Goal: Task Accomplishment & Management: Complete application form

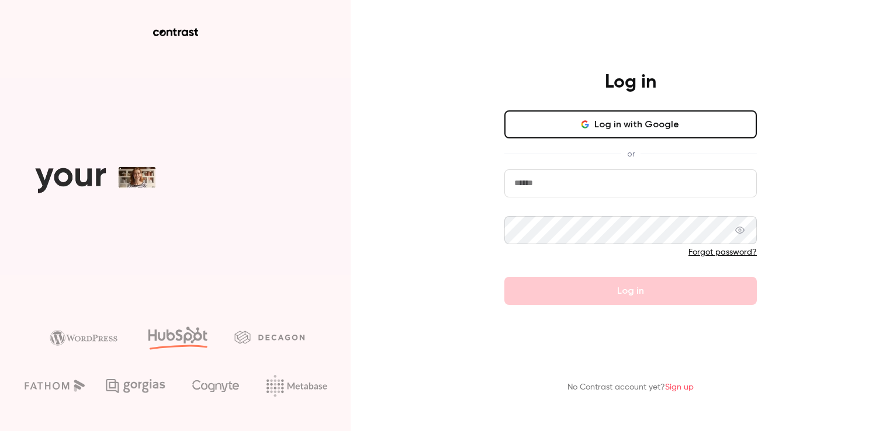
click at [516, 187] on input "email" at bounding box center [631, 184] width 253 height 28
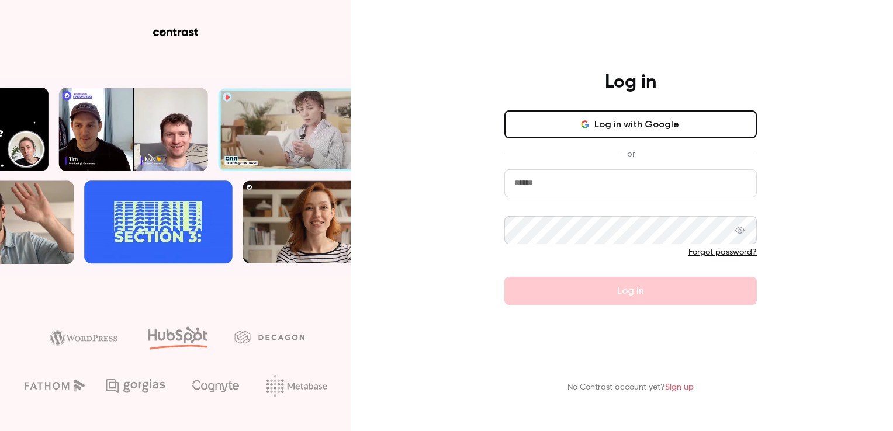
type input "**********"
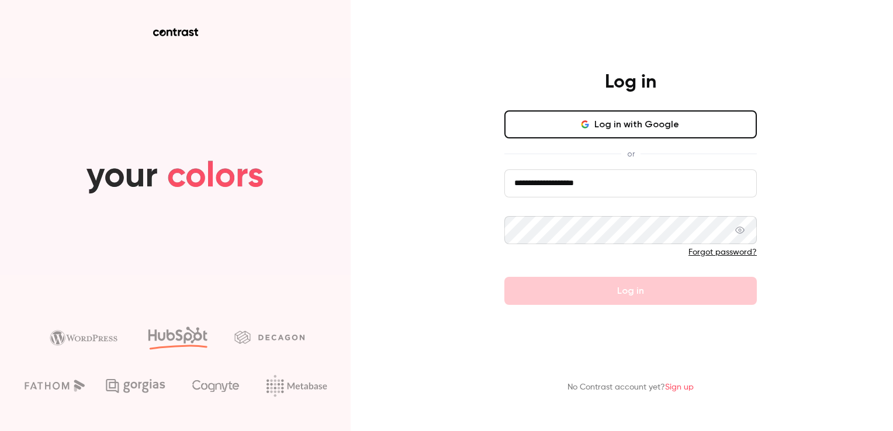
drag, startPoint x: 547, startPoint y: 364, endPoint x: 560, endPoint y: 322, distance: 43.5
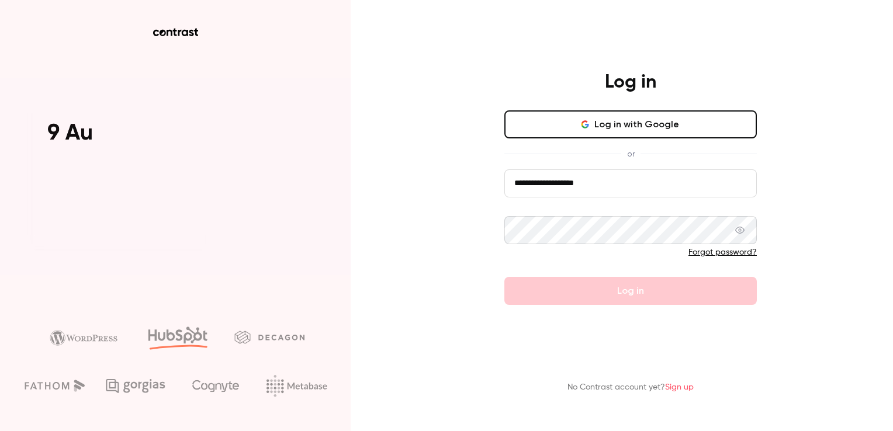
click at [547, 364] on div "No Contrast account yet? Sign up" at bounding box center [631, 371] width 304 height 64
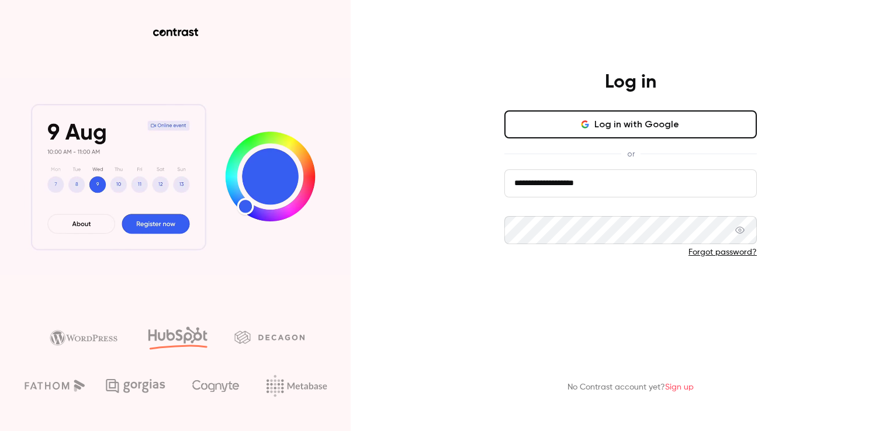
click at [601, 291] on button "Log in" at bounding box center [631, 291] width 253 height 28
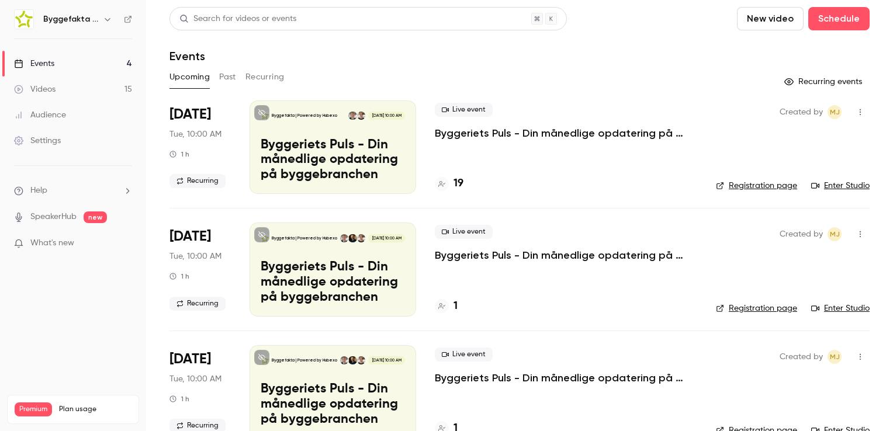
click at [88, 13] on h6 "Byggefakta | Powered by Hubexo" at bounding box center [70, 19] width 55 height 12
click at [105, 21] on icon "button" at bounding box center [107, 19] width 9 height 9
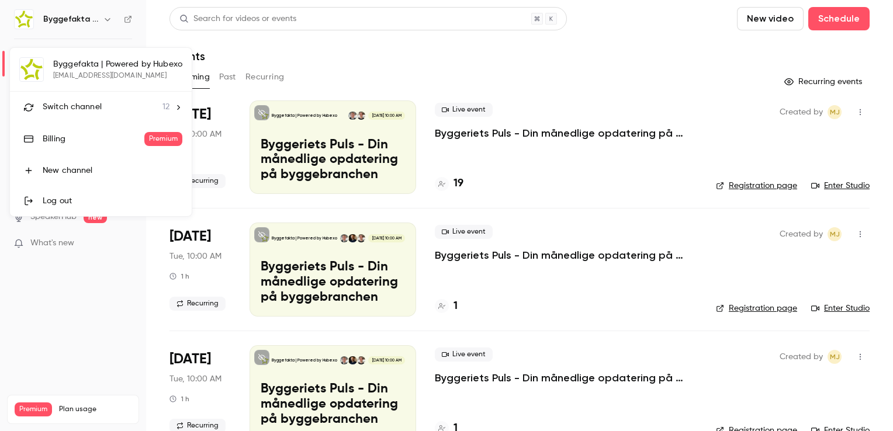
click at [100, 101] on span "Switch channel" at bounding box center [72, 107] width 59 height 12
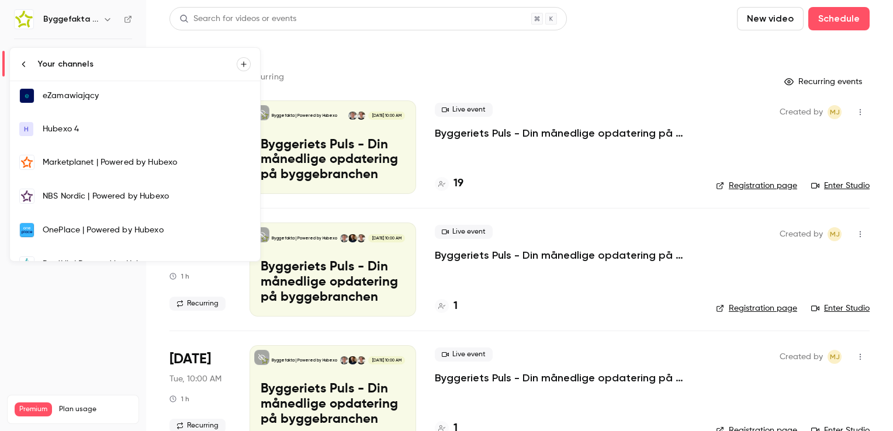
scroll to position [117, 0]
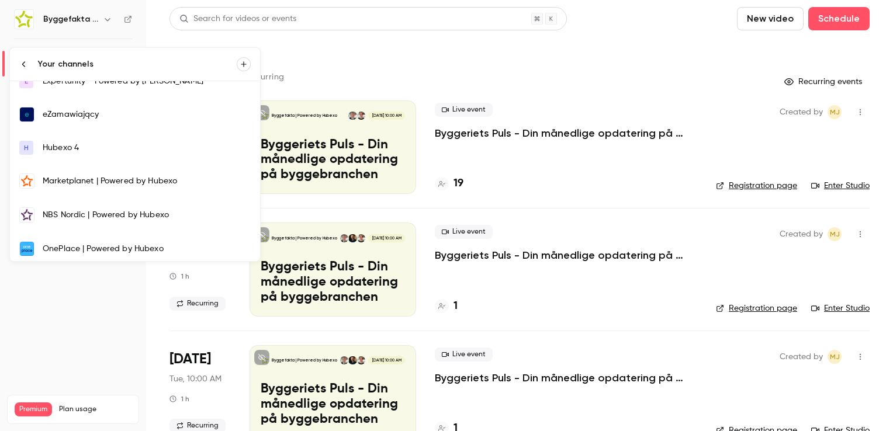
click at [75, 113] on div "eZamawiający" at bounding box center [147, 115] width 208 height 12
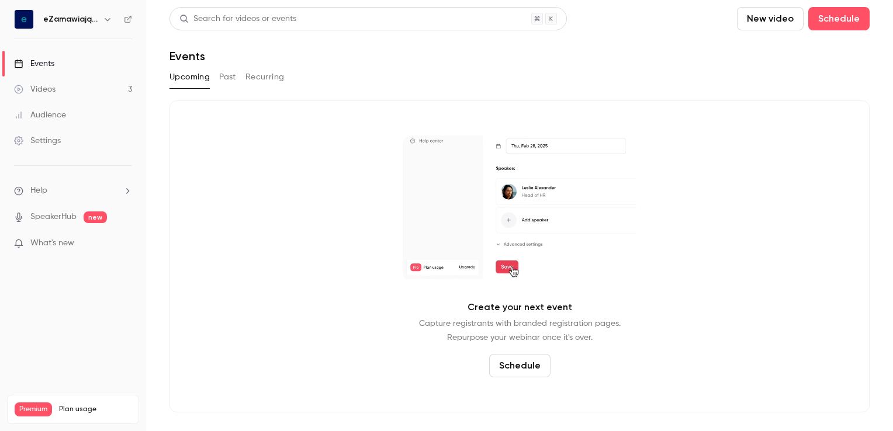
click at [74, 88] on link "Videos 3" at bounding box center [73, 90] width 146 height 26
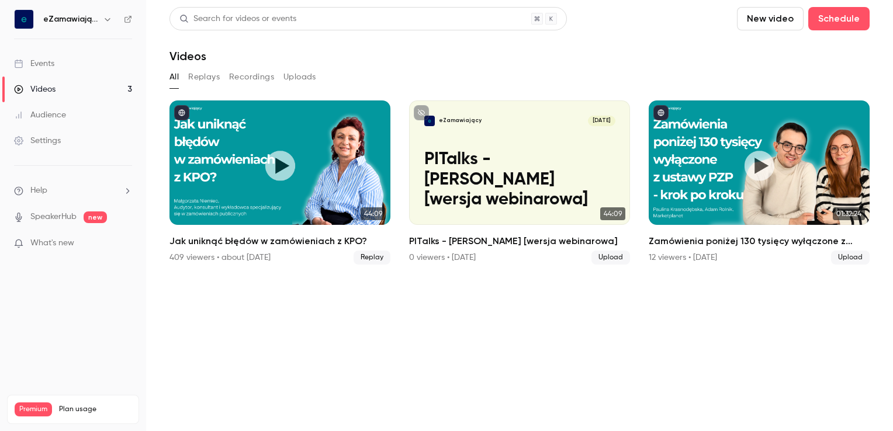
click at [103, 20] on icon "button" at bounding box center [107, 19] width 9 height 9
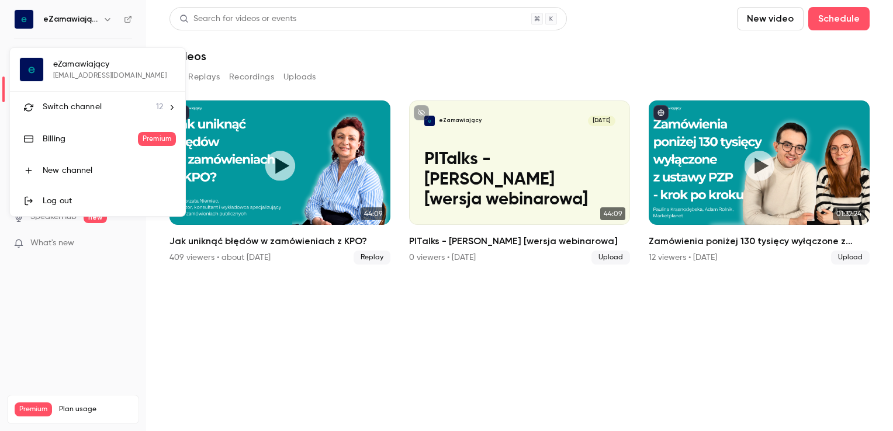
click at [90, 104] on span "Switch channel" at bounding box center [72, 107] width 59 height 12
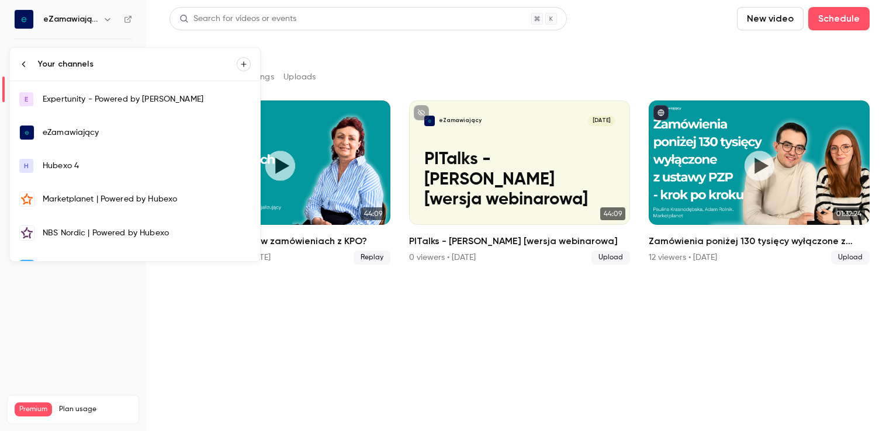
scroll to position [117, 0]
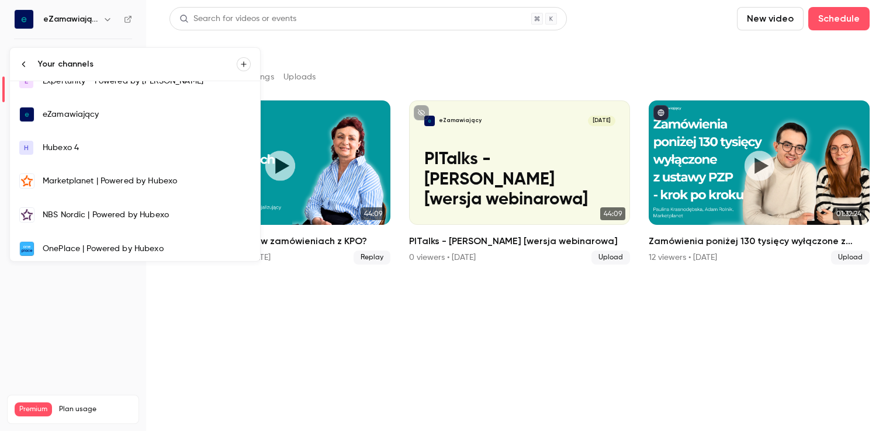
click at [70, 179] on div "Marketplanet | Powered by Hubexo" at bounding box center [147, 181] width 208 height 12
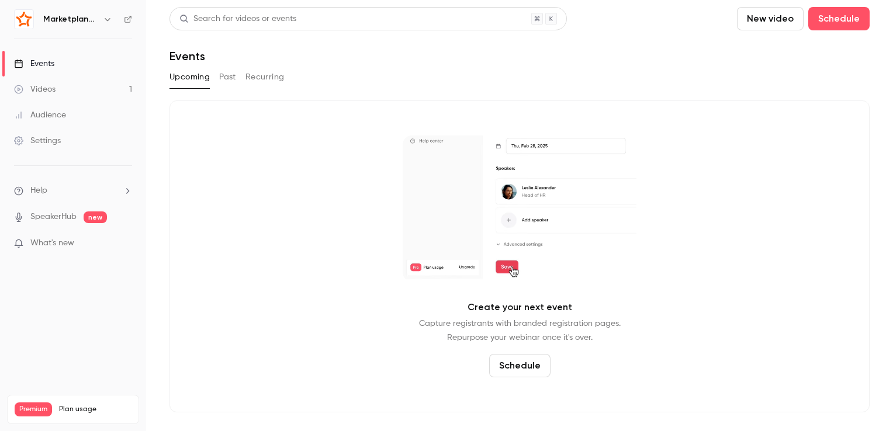
click at [42, 92] on div "Videos" at bounding box center [35, 90] width 42 height 12
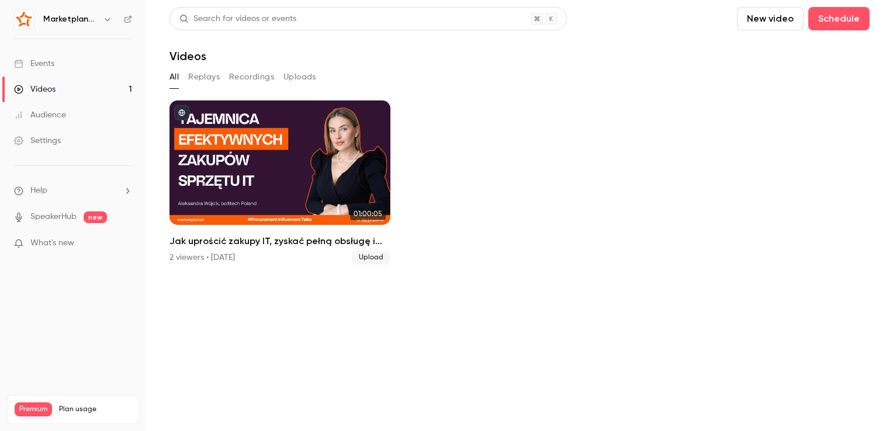
click at [109, 15] on icon "button" at bounding box center [107, 19] width 9 height 9
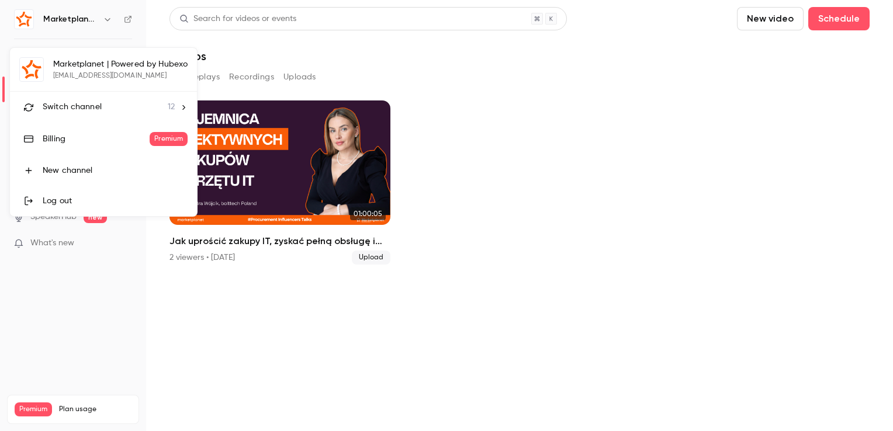
click at [84, 98] on li "Switch channel 12" at bounding box center [103, 107] width 187 height 31
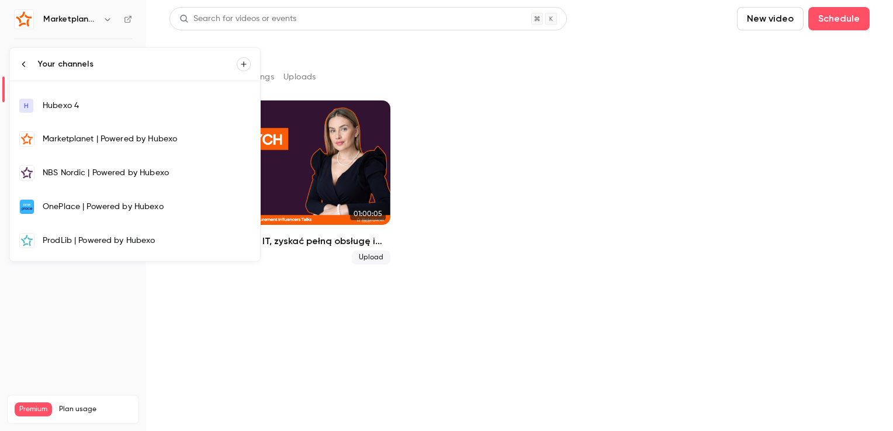
scroll to position [175, 0]
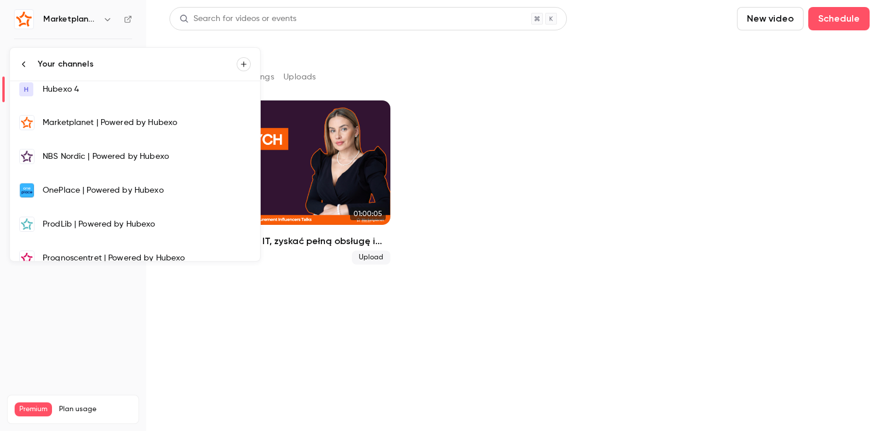
click at [82, 190] on div "OnePlace | Powered by Hubexo" at bounding box center [147, 191] width 208 height 12
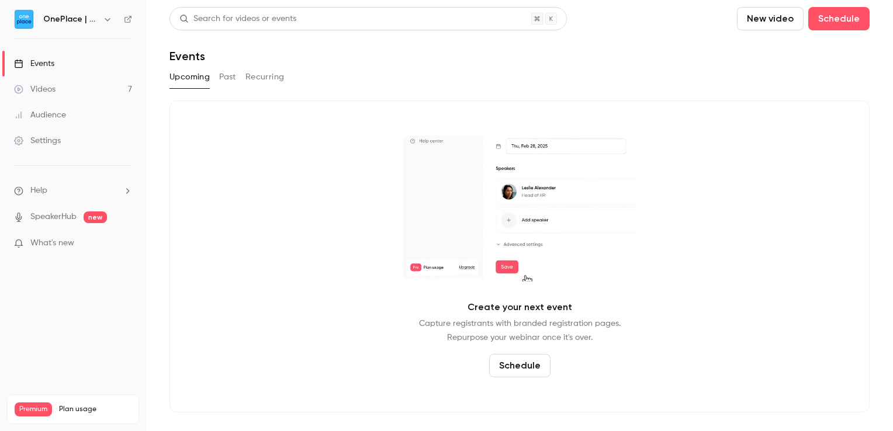
click at [68, 91] on link "Videos 7" at bounding box center [73, 90] width 146 height 26
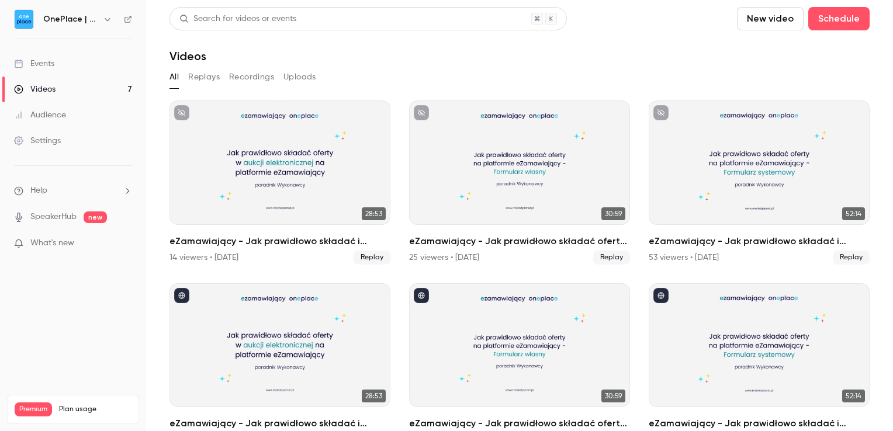
click at [103, 21] on icon "button" at bounding box center [107, 19] width 9 height 9
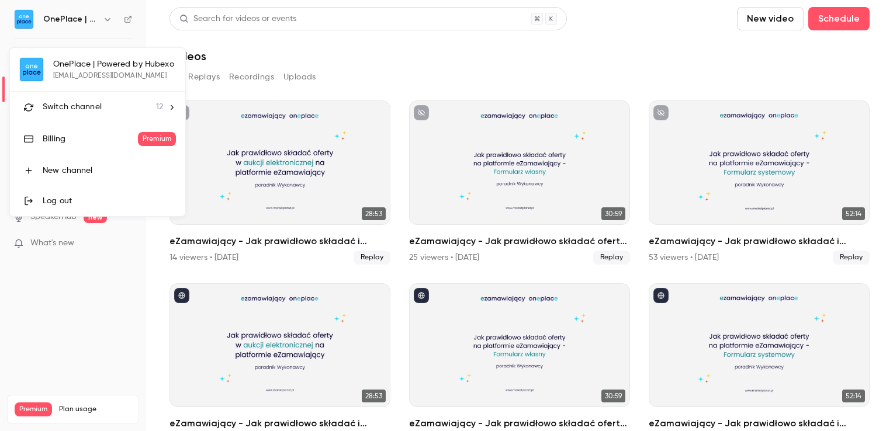
click at [63, 107] on span "Switch channel" at bounding box center [72, 107] width 59 height 12
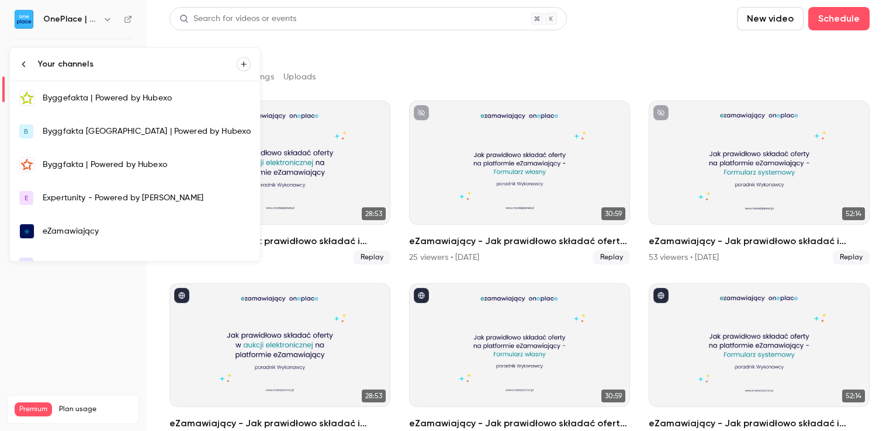
scroll to position [58, 0]
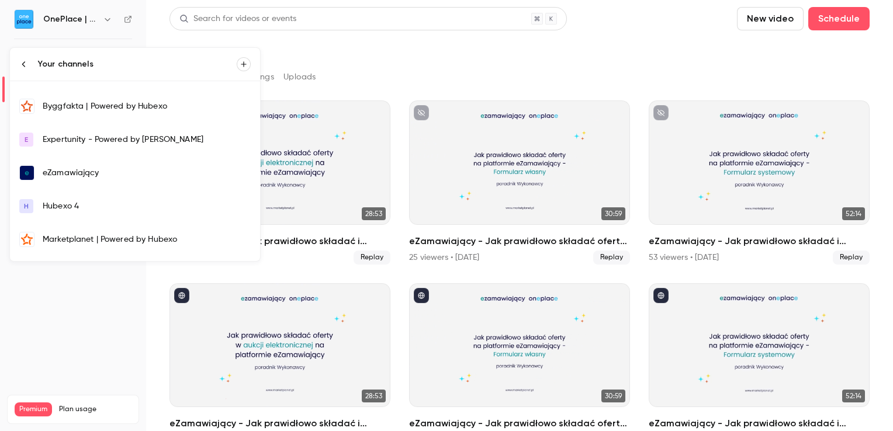
click at [63, 165] on link "eZamawiający" at bounding box center [135, 173] width 250 height 34
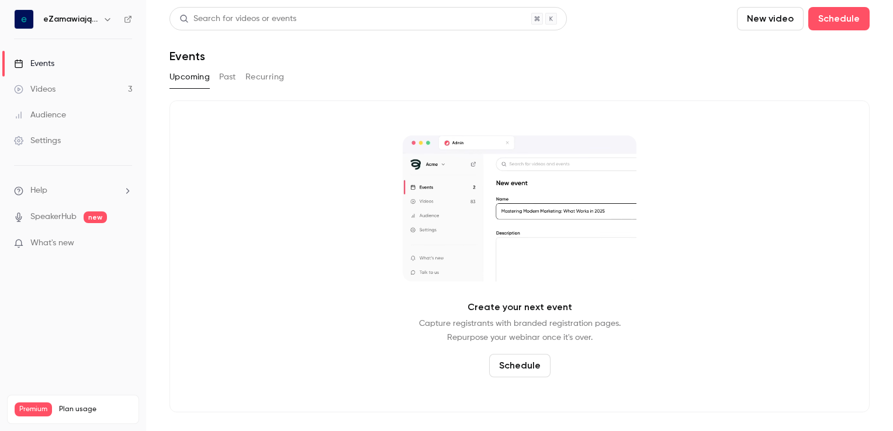
click at [85, 85] on link "Videos 3" at bounding box center [73, 90] width 146 height 26
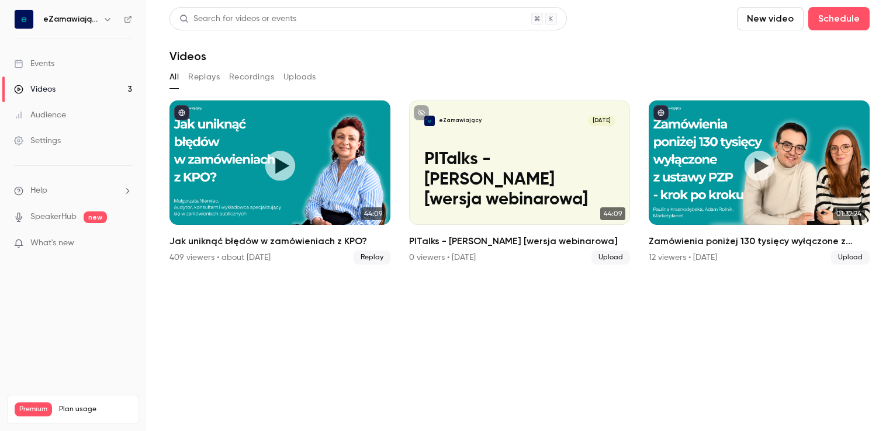
click at [815, 53] on div "Videos" at bounding box center [520, 56] width 700 height 14
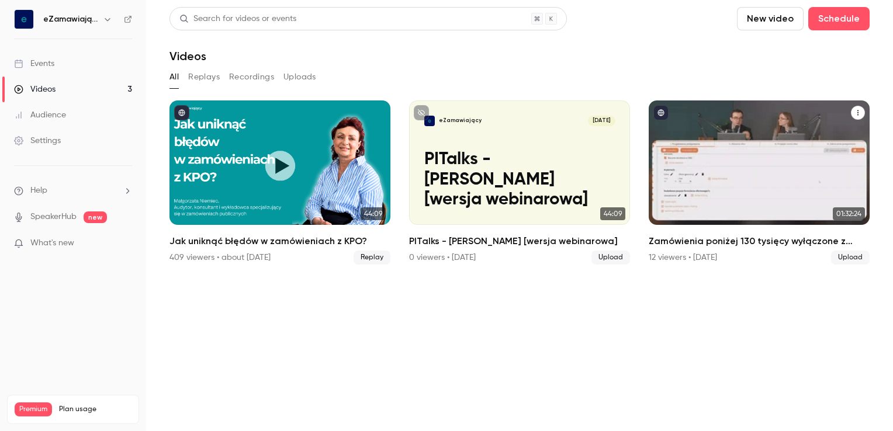
click at [718, 127] on div "Zamówienia poniżej 130 tysięcy wyłączone z ustawy PZP- krok po kroku" at bounding box center [759, 163] width 221 height 125
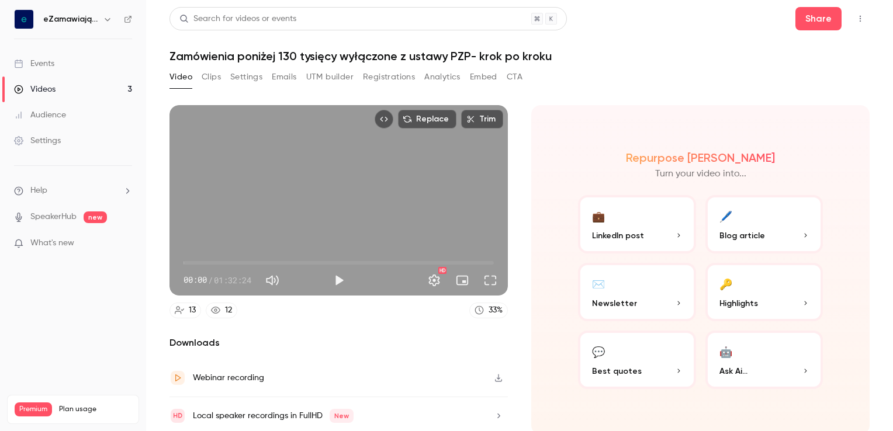
click at [222, 77] on div "Video Clips Settings Emails UTM builder Registrations Analytics Embed CTA" at bounding box center [346, 77] width 353 height 19
click at [210, 81] on button "Clips" at bounding box center [211, 77] width 19 height 19
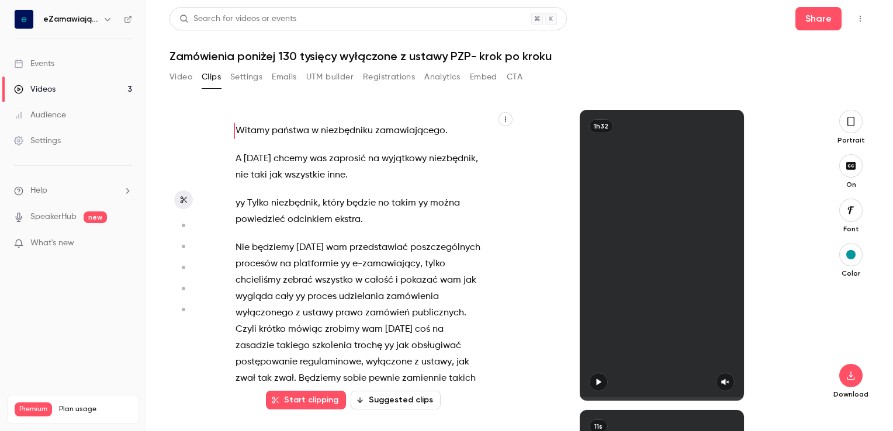
click at [183, 76] on button "Video" at bounding box center [181, 77] width 23 height 19
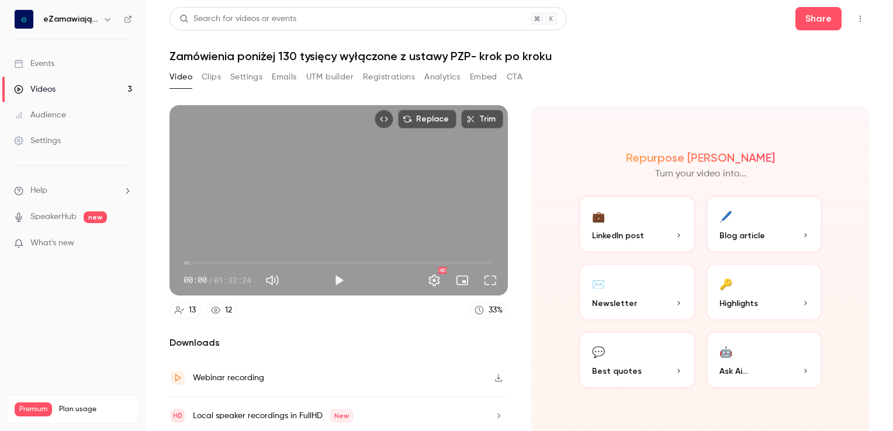
click at [57, 88] on link "Videos 3" at bounding box center [73, 90] width 146 height 26
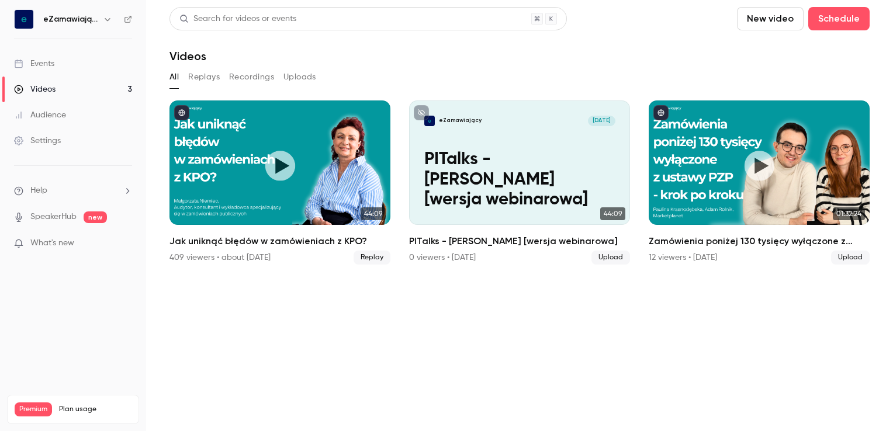
click at [807, 362] on section "Search for videos or events New video Schedule Videos All Replays Recordings Up…" at bounding box center [520, 215] width 700 height 417
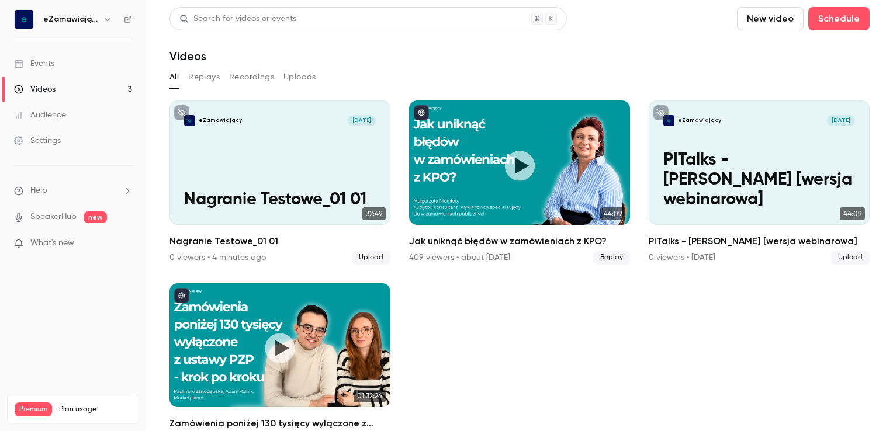
drag, startPoint x: 799, startPoint y: 303, endPoint x: 785, endPoint y: 296, distance: 15.2
click at [799, 303] on ul "eZamawiający [DATE] Nagranie Testowe_01 01 32:49 Nagranie Testowe_01 01 0 viewe…" at bounding box center [520, 274] width 700 height 347
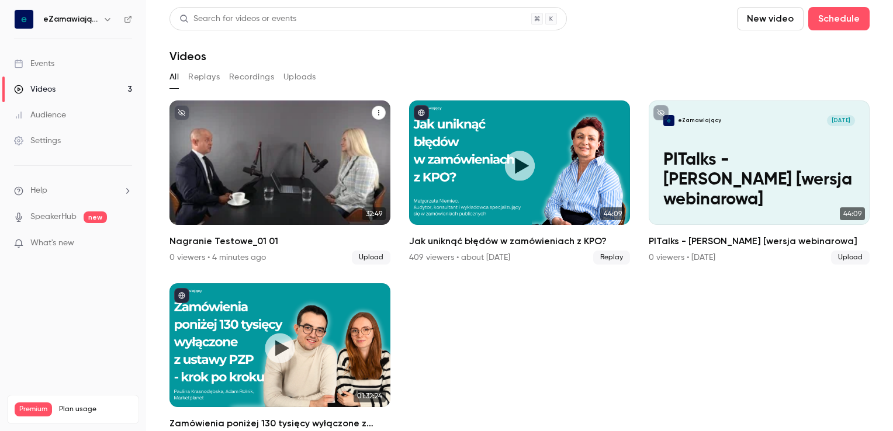
click at [277, 155] on div "eZamawiający Sep 11 Nagranie Testowe_01 01" at bounding box center [280, 163] width 221 height 125
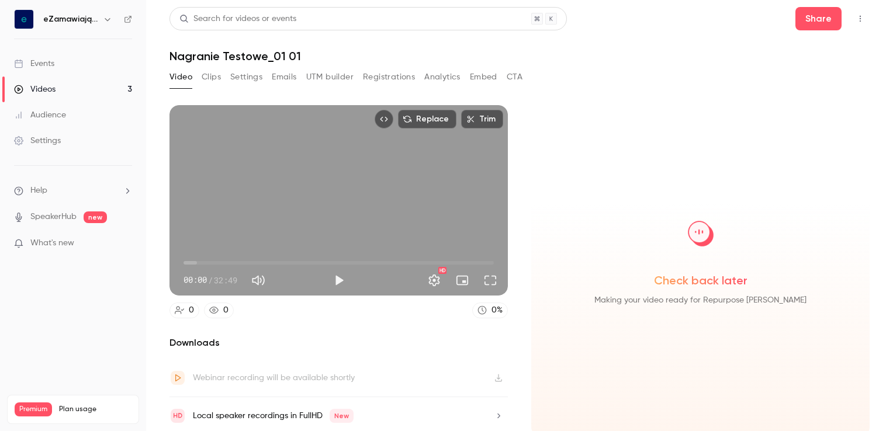
click at [210, 76] on button "Clips" at bounding box center [211, 77] width 19 height 19
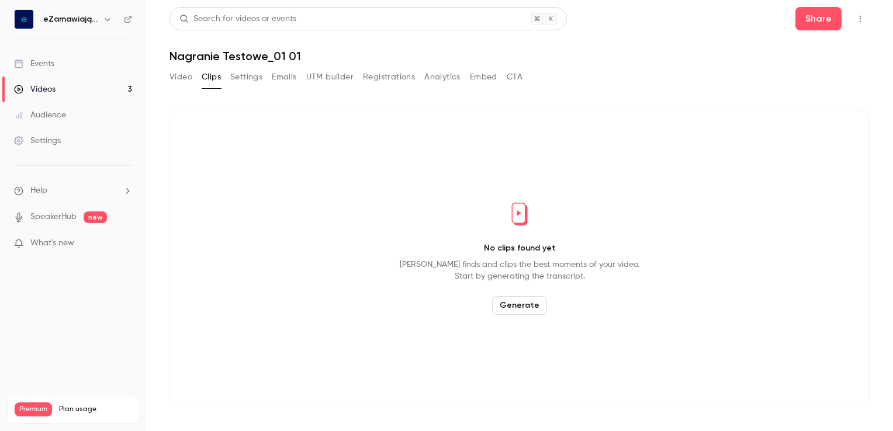
click at [515, 312] on button "Generate" at bounding box center [519, 305] width 55 height 19
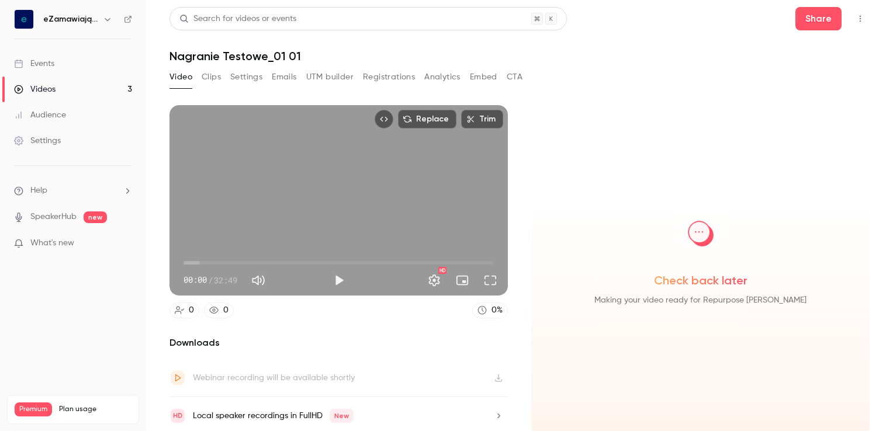
click at [218, 81] on button "Clips" at bounding box center [211, 77] width 19 height 19
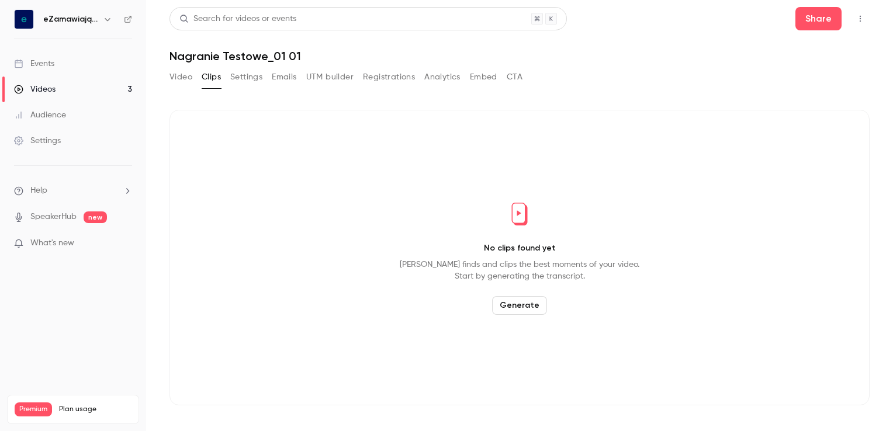
click at [240, 71] on button "Settings" at bounding box center [246, 77] width 32 height 19
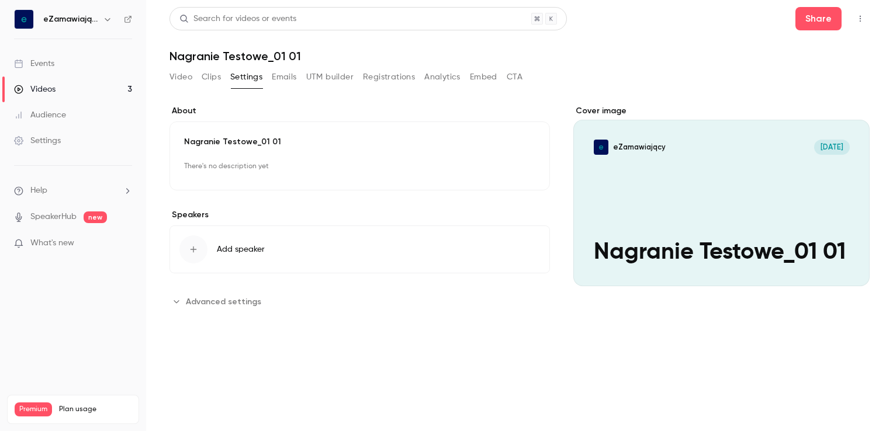
click at [183, 76] on button "Video" at bounding box center [181, 77] width 23 height 19
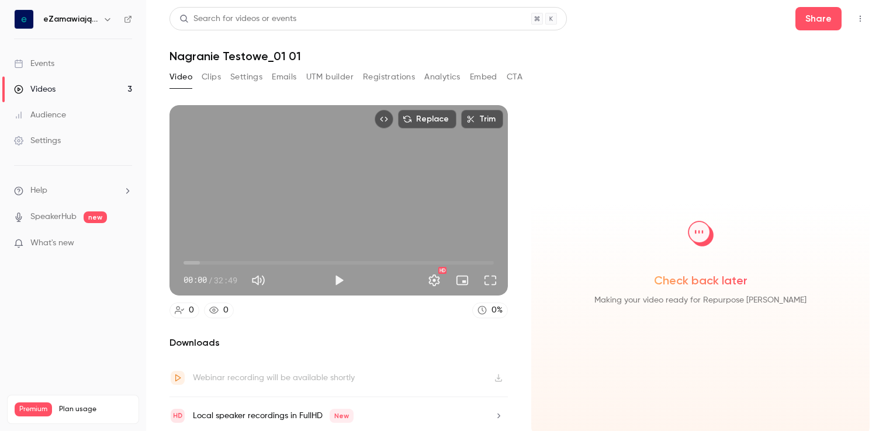
click at [63, 89] on link "Videos 3" at bounding box center [73, 90] width 146 height 26
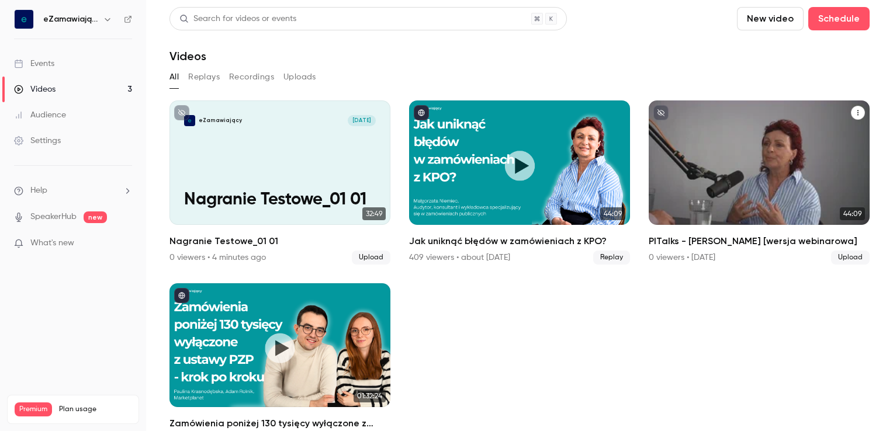
click at [707, 166] on p "PITalks - [PERSON_NAME] [wersja webinarowa]" at bounding box center [760, 180] width 192 height 59
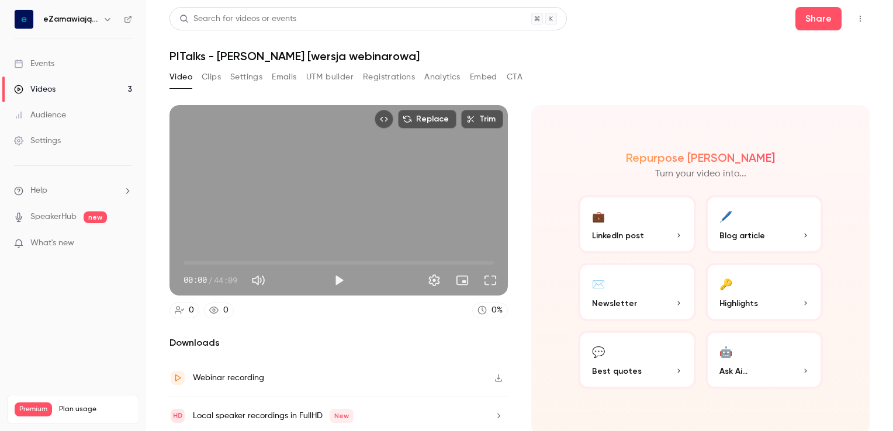
click at [209, 78] on button "Clips" at bounding box center [211, 77] width 19 height 19
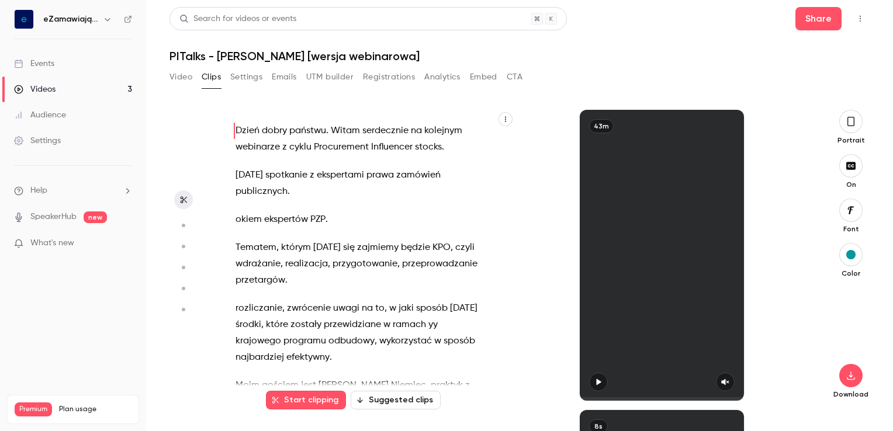
click at [57, 88] on link "Videos 3" at bounding box center [73, 90] width 146 height 26
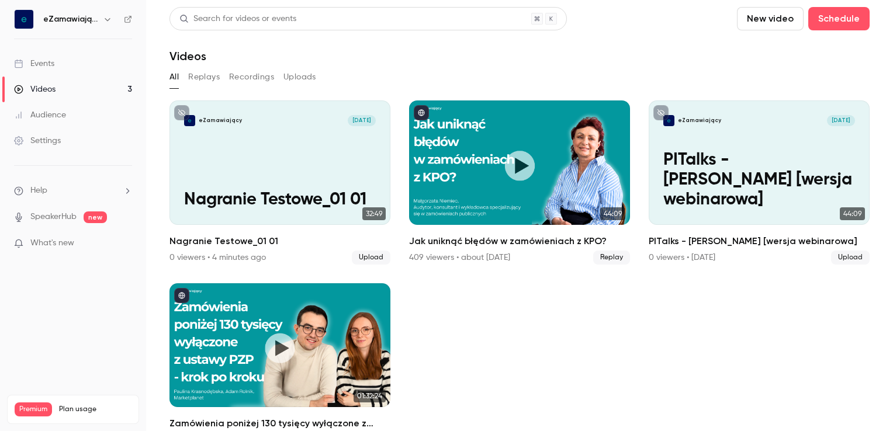
click at [801, 315] on ul "eZamawiający Sep 11 Nagranie Testowe_01 01 32:49 Nagranie Testowe_01 01 0 viewe…" at bounding box center [520, 274] width 700 height 347
click at [623, 380] on ul "eZamawiający [DATE] Nagranie Testowe_01 01 32:49 Nagranie Testowe_01 01 0 viewe…" at bounding box center [520, 274] width 700 height 347
click at [60, 62] on link "Events" at bounding box center [73, 64] width 146 height 26
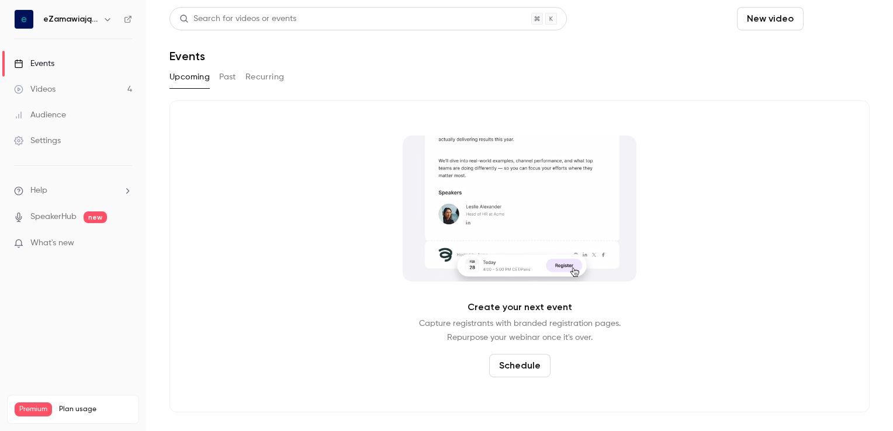
click at [833, 15] on button "Schedule" at bounding box center [839, 18] width 61 height 23
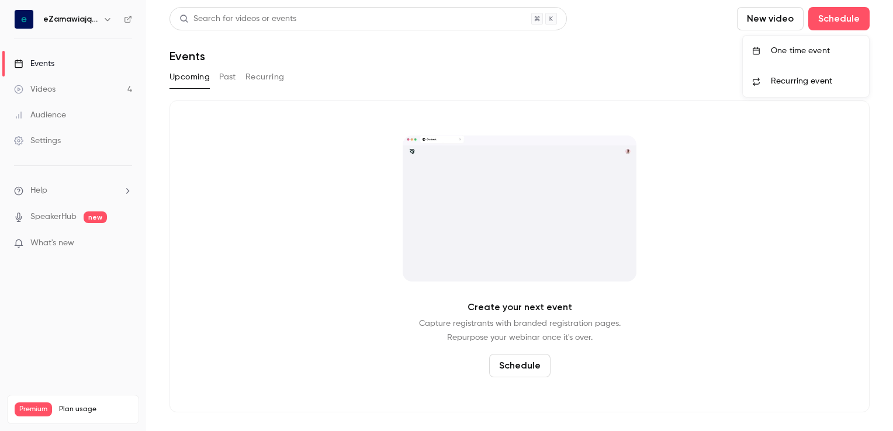
click at [798, 50] on div "One time event" at bounding box center [815, 51] width 89 height 12
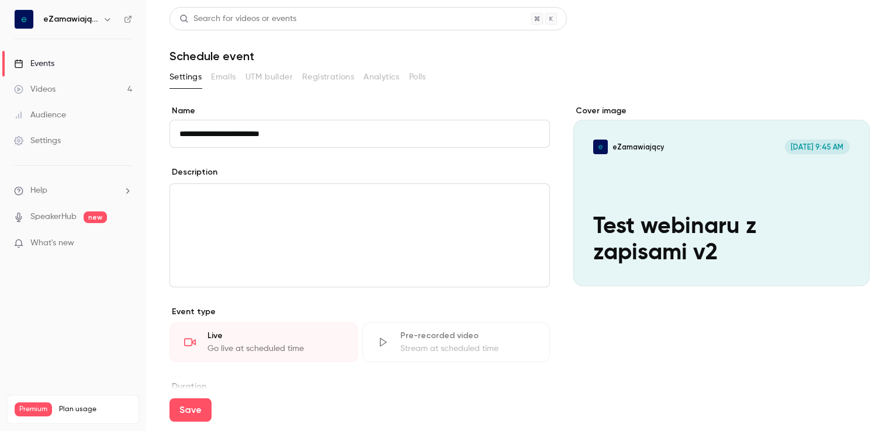
type input "**********"
click at [266, 204] on p "editor" at bounding box center [359, 198] width 361 height 14
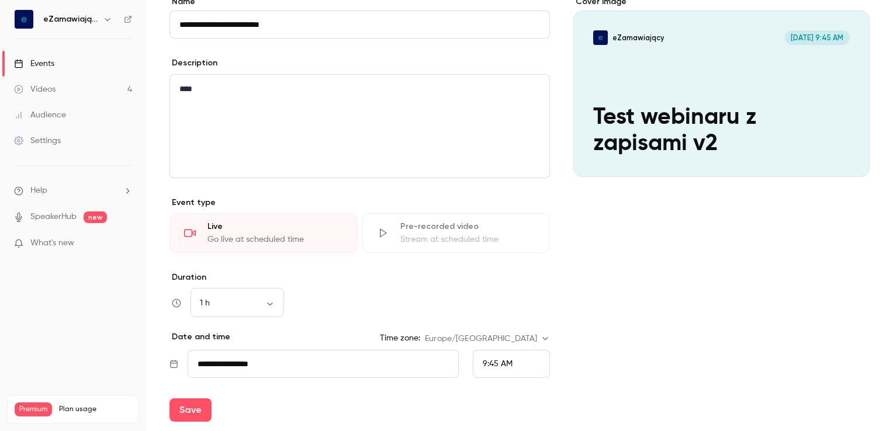
scroll to position [117, 0]
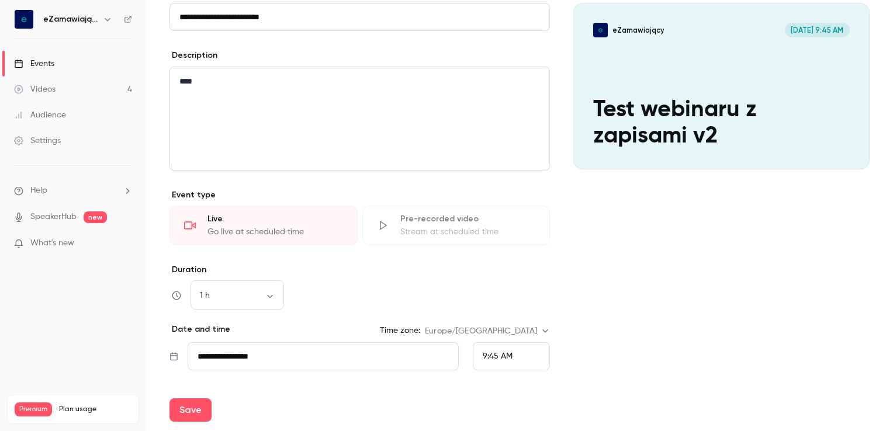
click at [439, 223] on div "Pre-recorded video" at bounding box center [468, 219] width 136 height 12
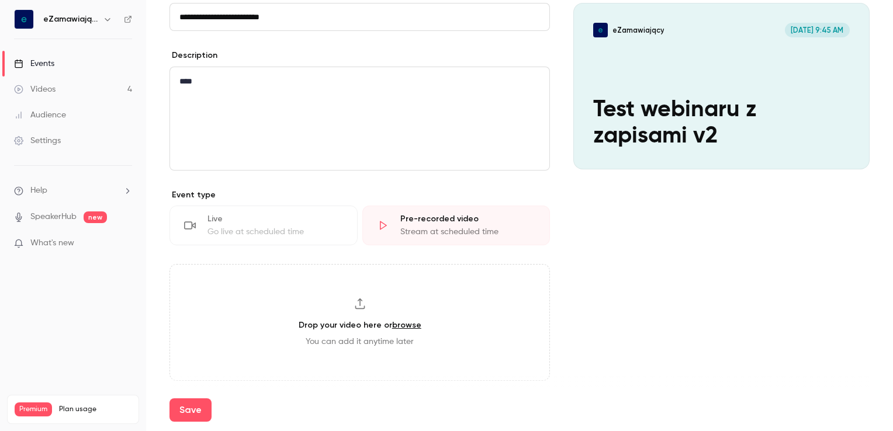
click at [355, 305] on icon at bounding box center [360, 304] width 12 height 12
type input "**********"
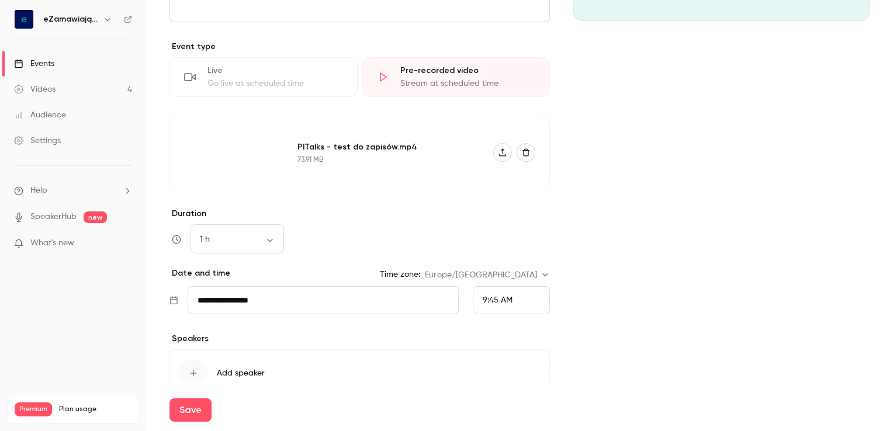
scroll to position [324, 0]
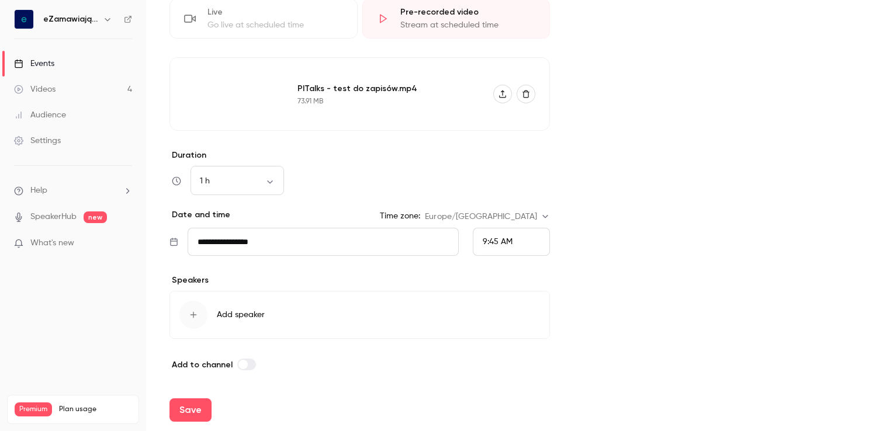
click at [270, 243] on input "**********" at bounding box center [323, 242] width 271 height 28
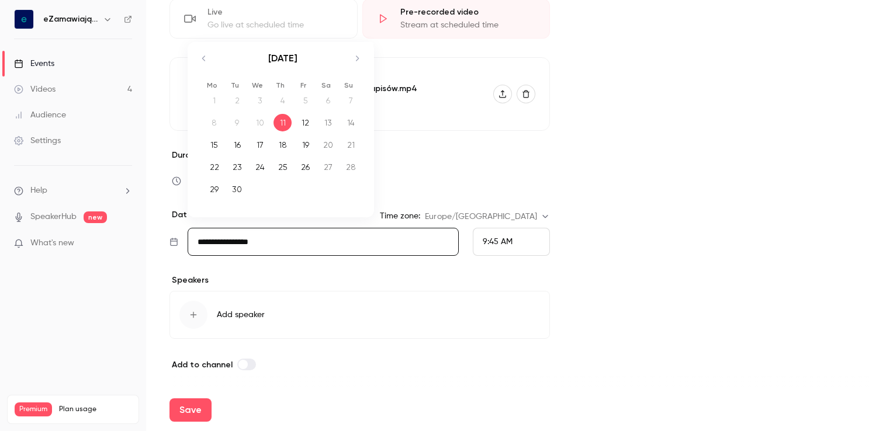
click at [311, 120] on div "12" at bounding box center [305, 123] width 18 height 18
type input "**********"
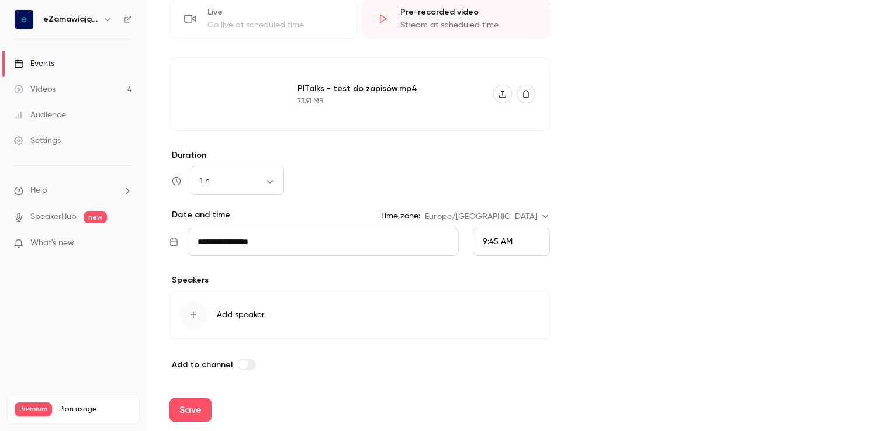
click at [484, 241] on span "9:45 AM" at bounding box center [498, 242] width 30 height 8
click at [498, 154] on span "10:00 AM" at bounding box center [495, 154] width 35 height 8
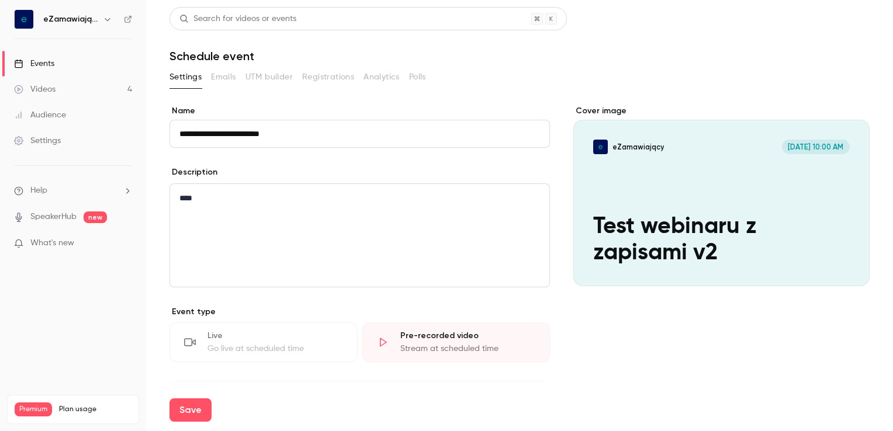
scroll to position [324, 0]
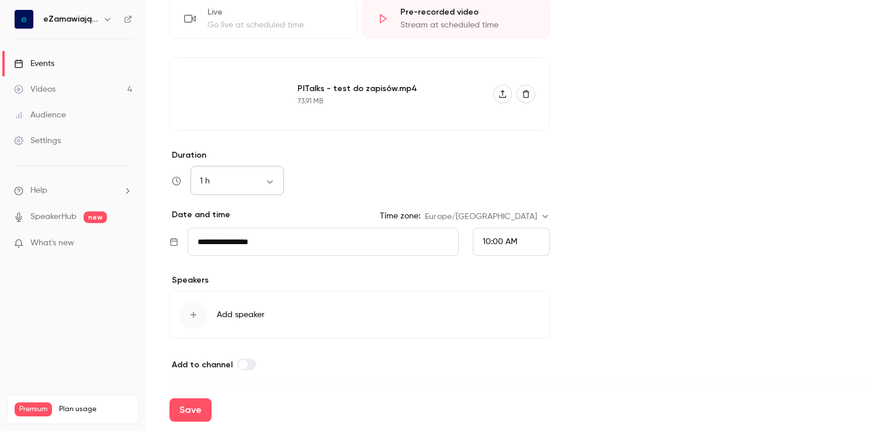
click at [258, 186] on body "**********" at bounding box center [446, 215] width 893 height 431
click at [229, 242] on li "30 min" at bounding box center [238, 242] width 94 height 30
type input "**"
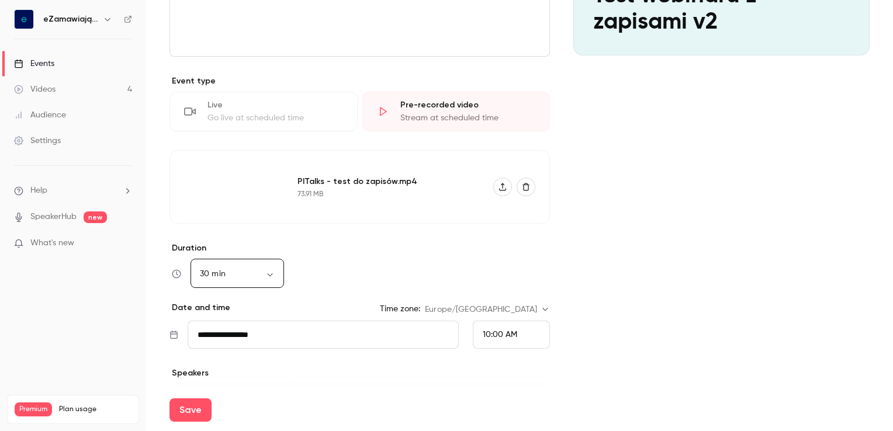
scroll to position [324, 0]
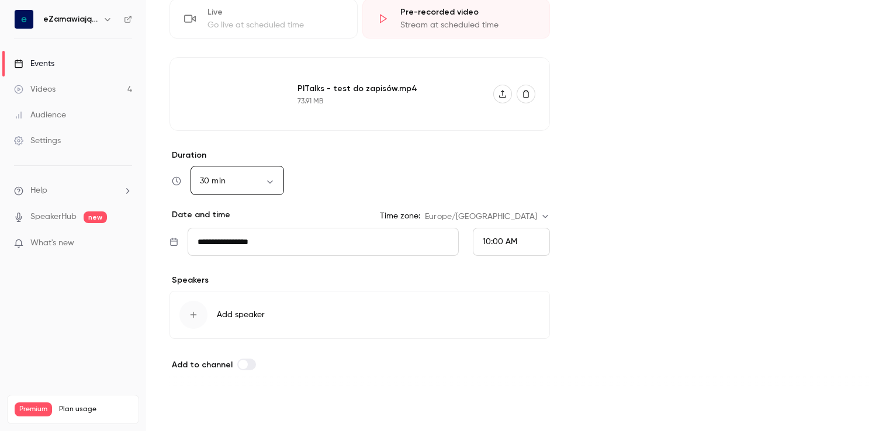
click at [192, 410] on button "Save" at bounding box center [191, 410] width 42 height 23
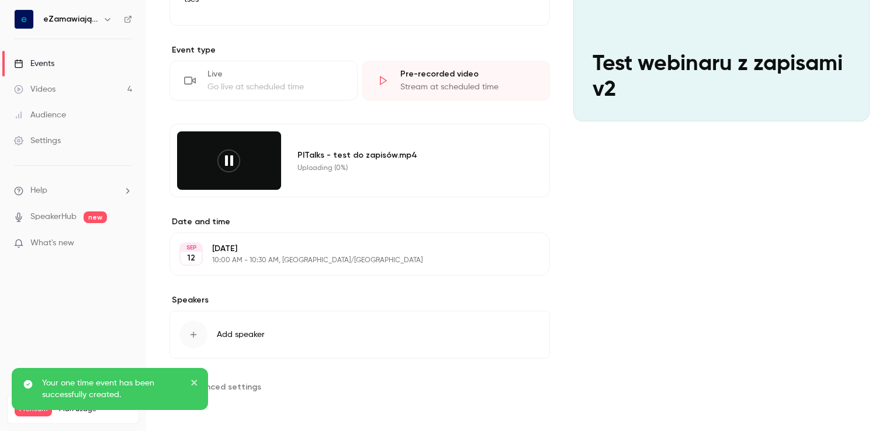
scroll to position [164, 0]
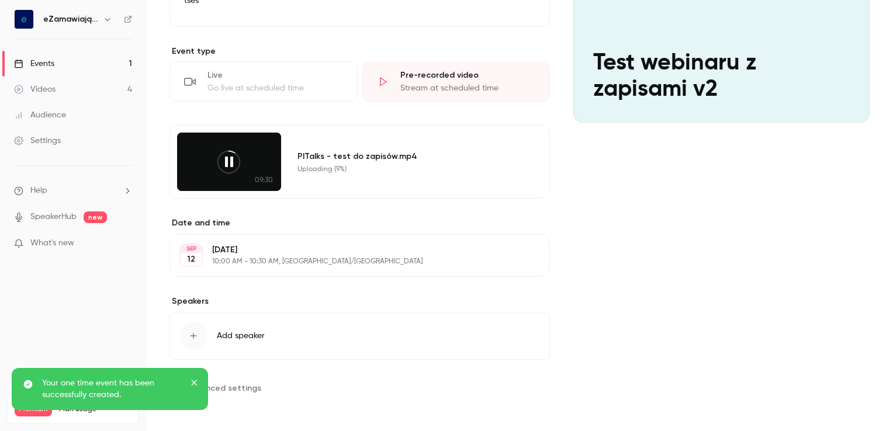
click at [72, 63] on link "Events 1" at bounding box center [73, 64] width 146 height 26
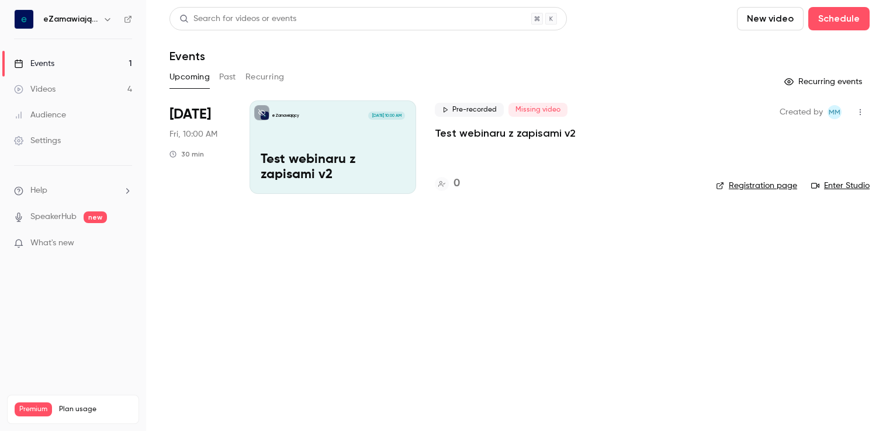
click at [348, 132] on div "eZamawiający [DATE] 10:00 AM Test webinaru z zapisami v2" at bounding box center [333, 148] width 167 height 94
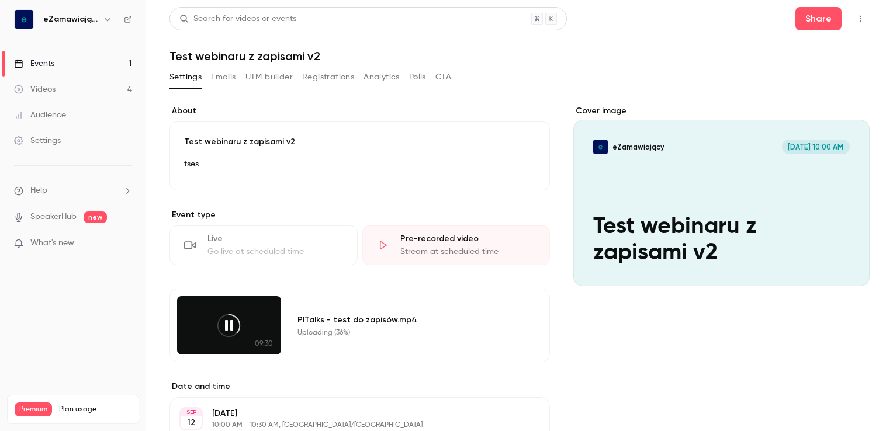
click at [227, 80] on button "Emails" at bounding box center [223, 77] width 25 height 19
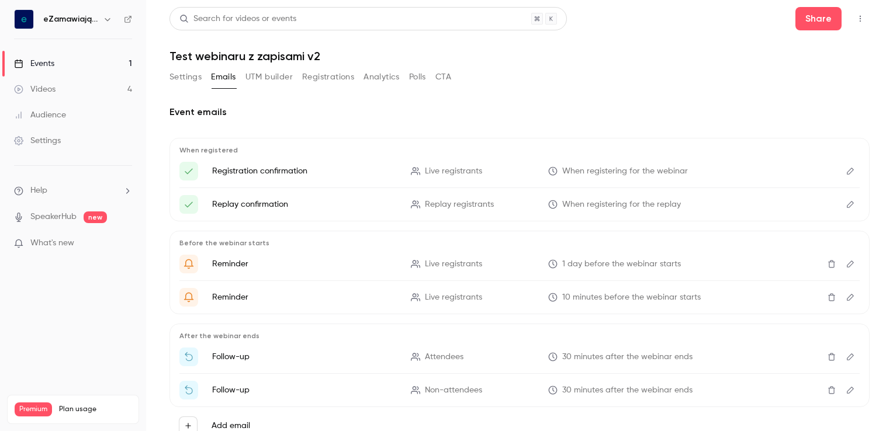
click at [191, 82] on button "Settings" at bounding box center [186, 77] width 32 height 19
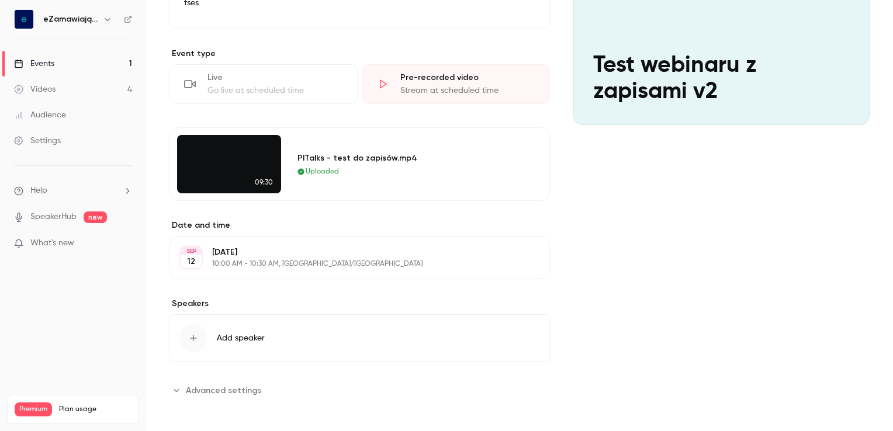
scroll to position [164, 0]
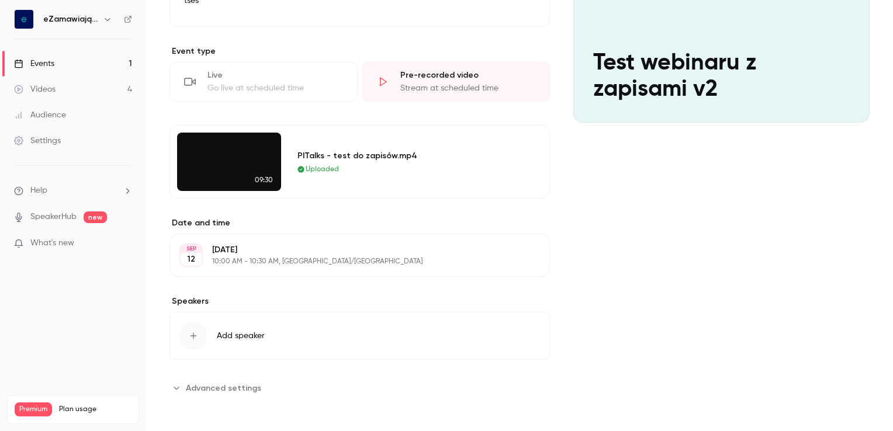
click at [498, 158] on div "PITalks - test do zapisów.mp4" at bounding box center [410, 156] width 225 height 12
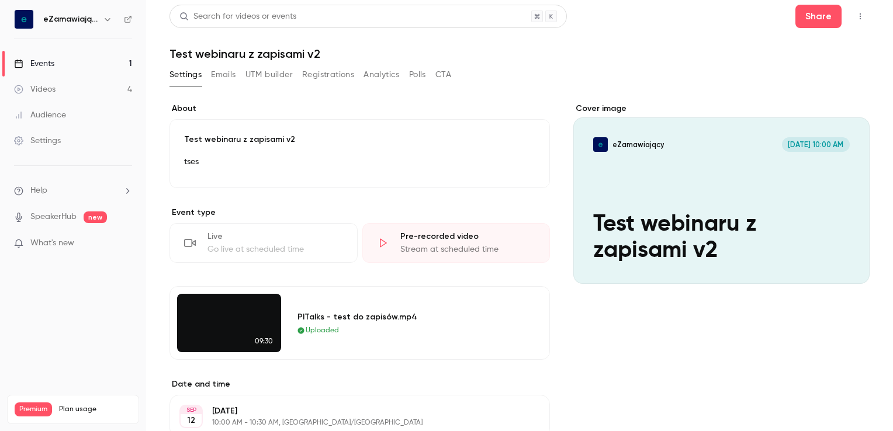
scroll to position [0, 0]
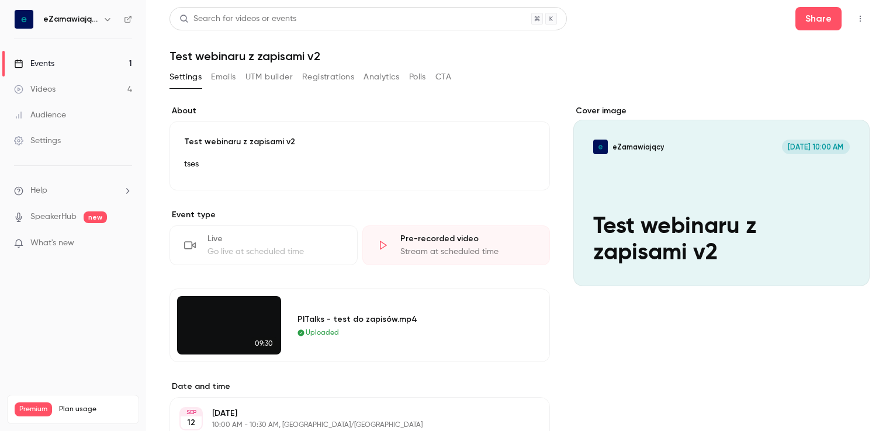
click at [245, 320] on video at bounding box center [229, 325] width 104 height 58
click at [434, 313] on div "PITalks - test do zapisów.mp4" at bounding box center [410, 319] width 225 height 12
drag, startPoint x: 520, startPoint y: 310, endPoint x: 537, endPoint y: 300, distance: 20.2
click at [521, 310] on div "PITalks - test do zapisów.mp4 Uploaded" at bounding box center [417, 325] width 253 height 58
click at [61, 60] on link "Events 1" at bounding box center [73, 64] width 146 height 26
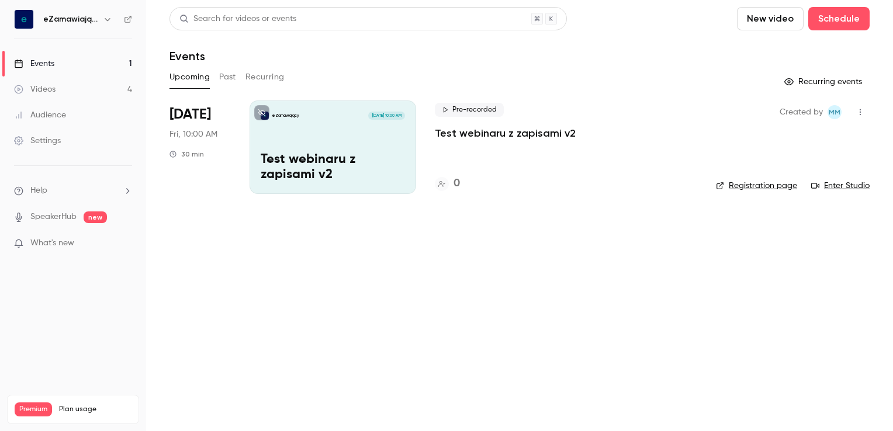
click at [366, 131] on div "eZamawiający [DATE] 10:00 AM Test webinaru z zapisami v2" at bounding box center [333, 148] width 167 height 94
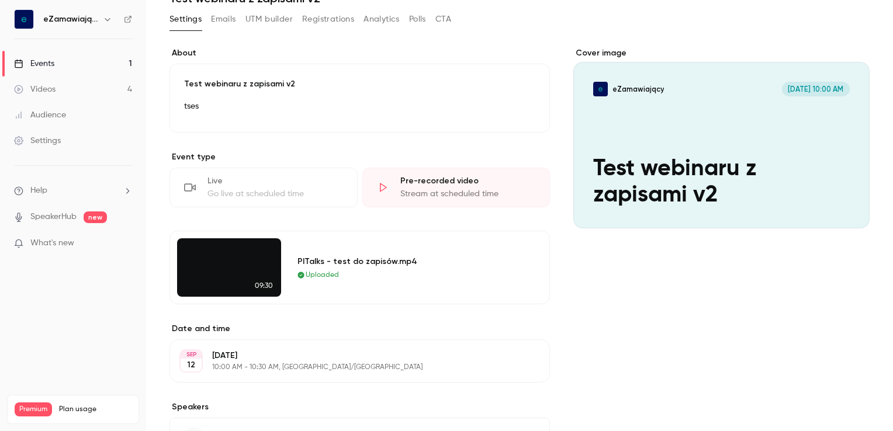
scroll to position [164, 0]
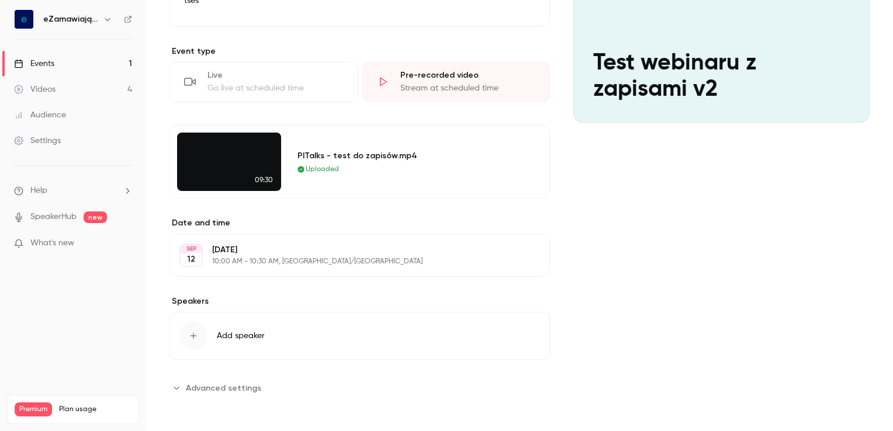
click at [426, 161] on div "PITalks - test do zapisów.mp4 Uploaded" at bounding box center [410, 162] width 225 height 25
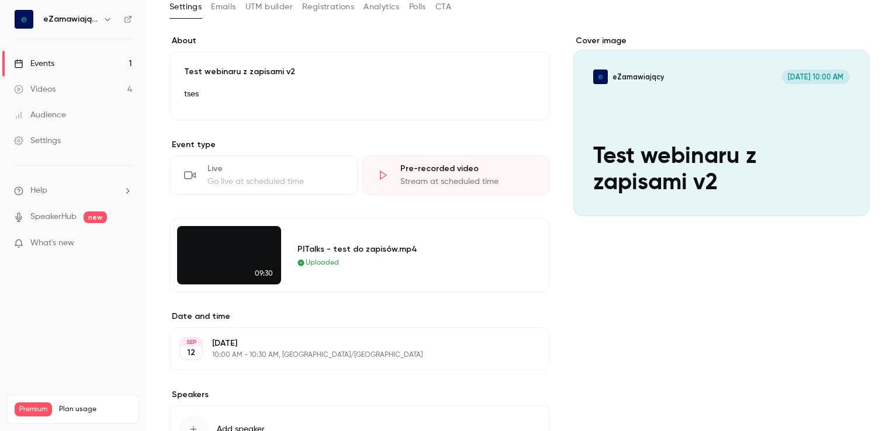
scroll to position [0, 0]
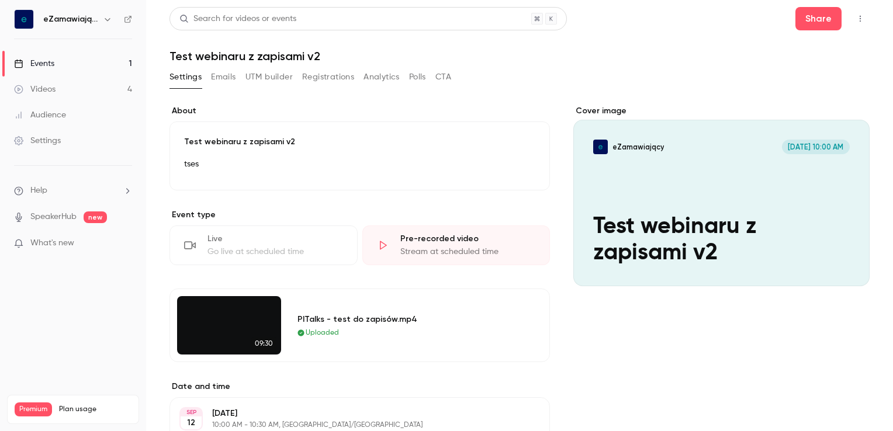
click at [860, 16] on icon "button" at bounding box center [860, 19] width 1 height 6
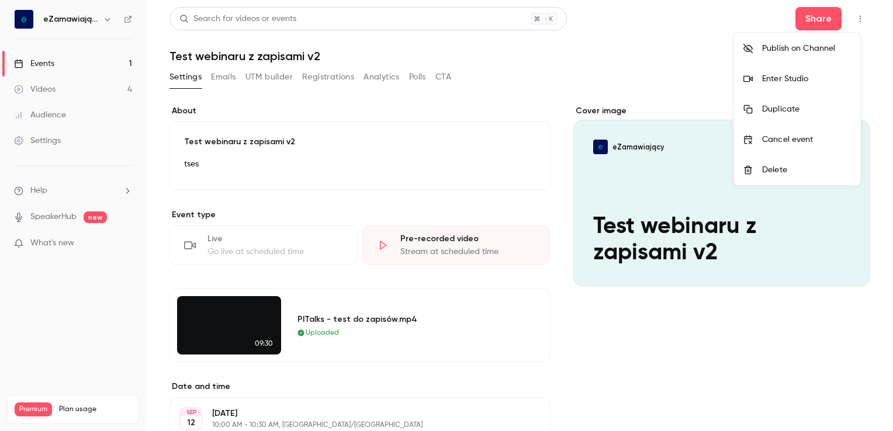
click at [566, 340] on div at bounding box center [446, 215] width 893 height 431
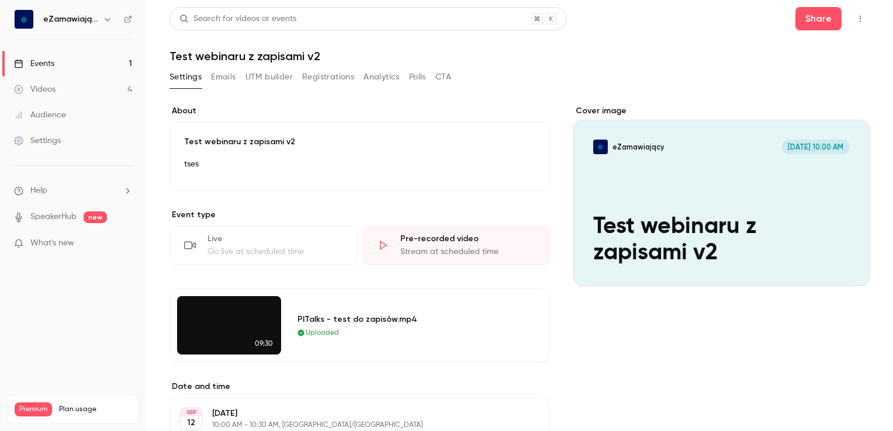
scroll to position [164, 0]
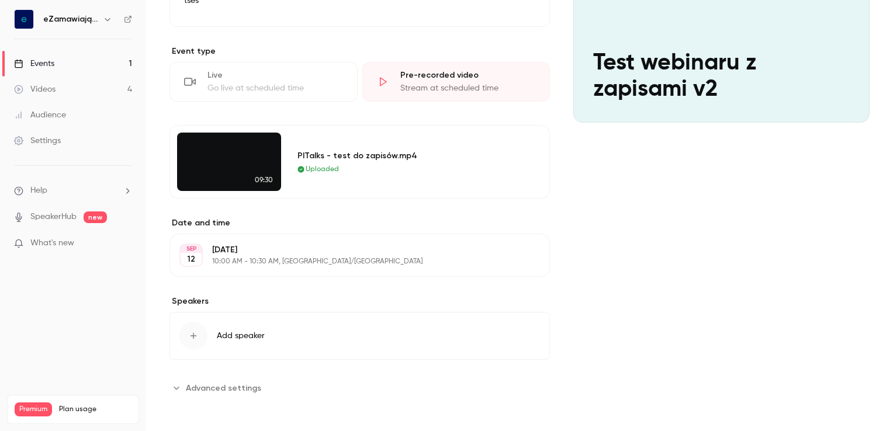
click at [247, 161] on video at bounding box center [229, 162] width 104 height 58
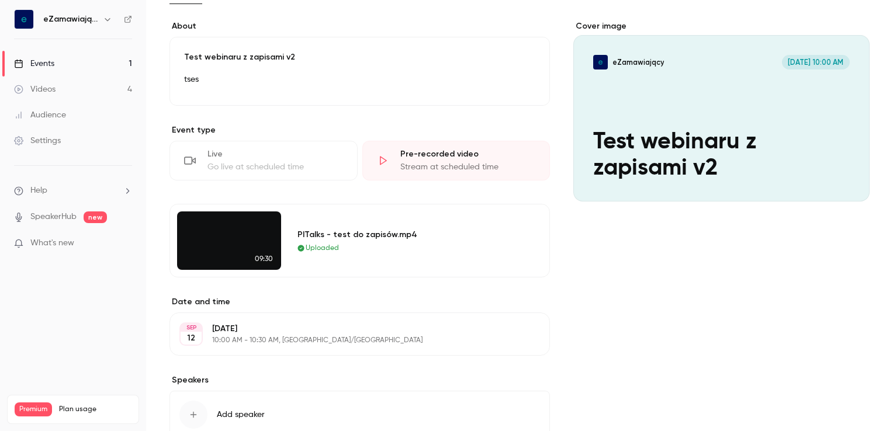
scroll to position [0, 0]
